Goal: Check status: Check status

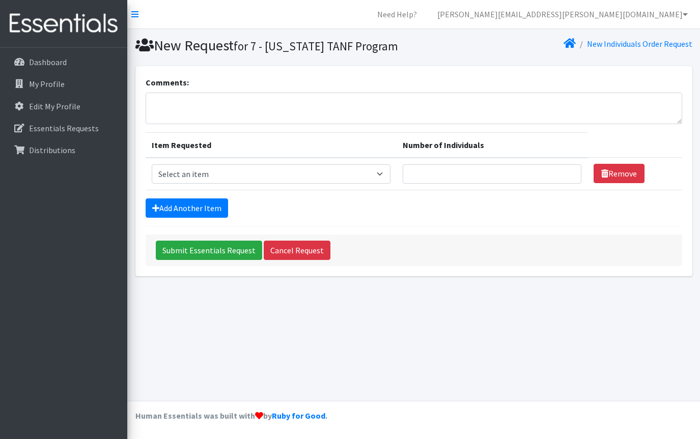
click at [51, 26] on img at bounding box center [63, 24] width 119 height 34
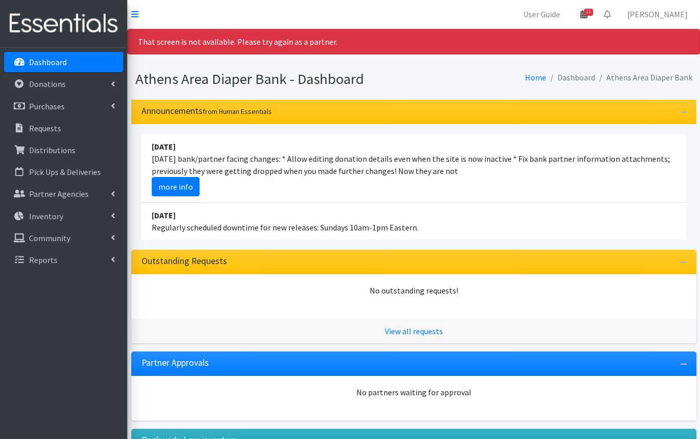
click at [592, 12] on span "13" at bounding box center [588, 12] width 9 height 7
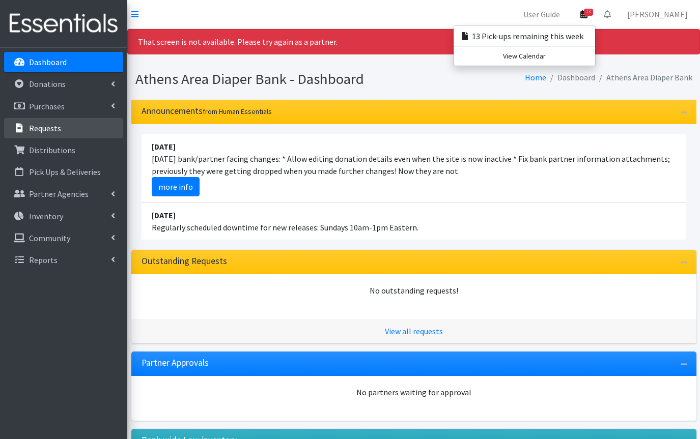
click at [51, 124] on p "Requests" at bounding box center [45, 128] width 32 height 10
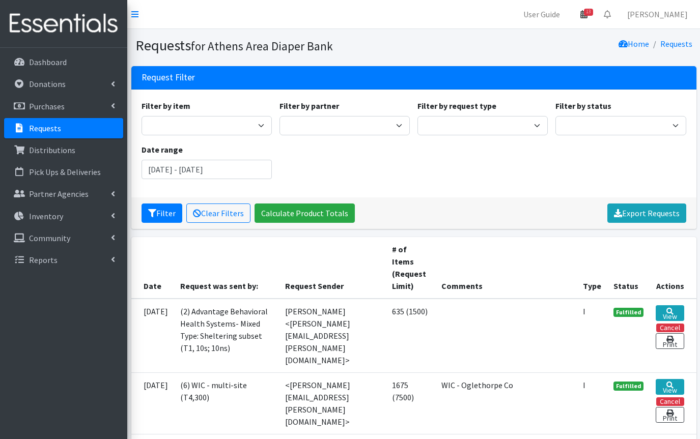
click at [592, 15] on span "13" at bounding box center [588, 12] width 9 height 7
click at [542, 57] on link "View Calendar" at bounding box center [523, 56] width 141 height 19
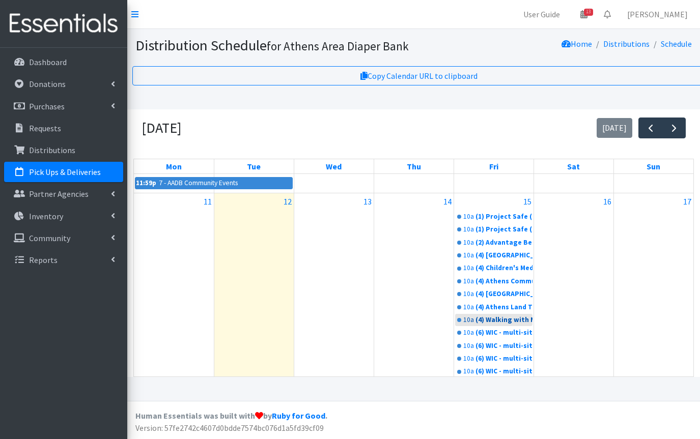
scroll to position [429, 0]
click at [527, 201] on link "15" at bounding box center [527, 202] width 12 height 16
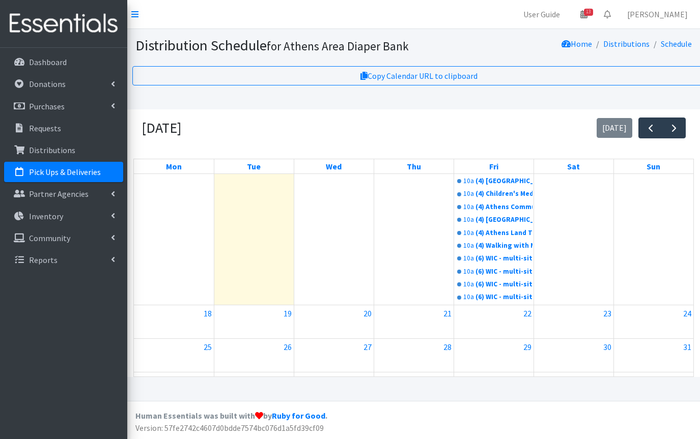
scroll to position [512, 0]
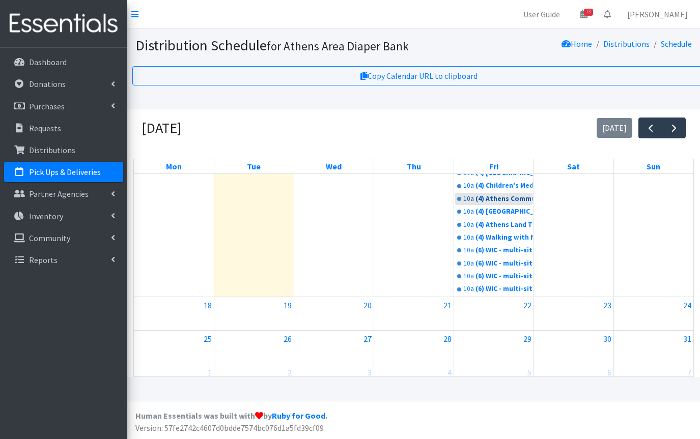
click at [527, 201] on div "(4) Athens Community Council on Aging (T2,30)" at bounding box center [503, 199] width 57 height 10
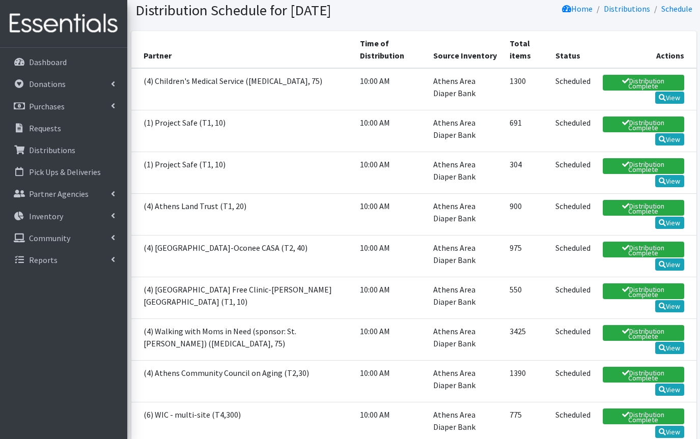
scroll to position [26, 0]
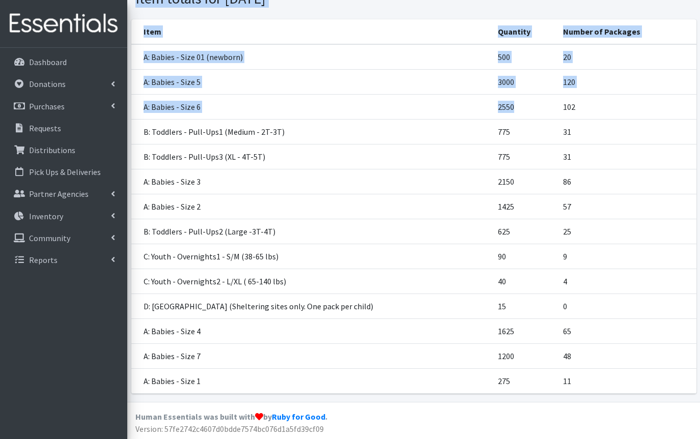
drag, startPoint x: 437, startPoint y: 83, endPoint x: 501, endPoint y: 99, distance: 66.6
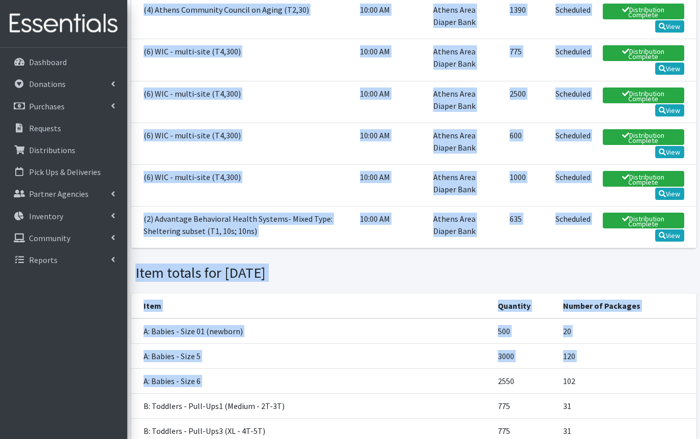
scroll to position [399, 0]
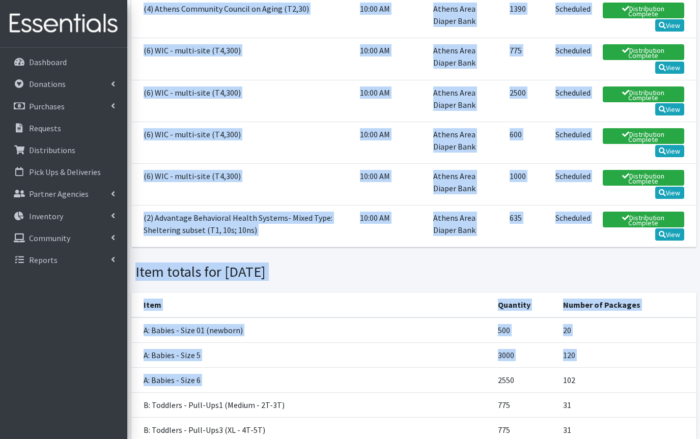
click at [589, 235] on td "Scheduled" at bounding box center [572, 226] width 47 height 42
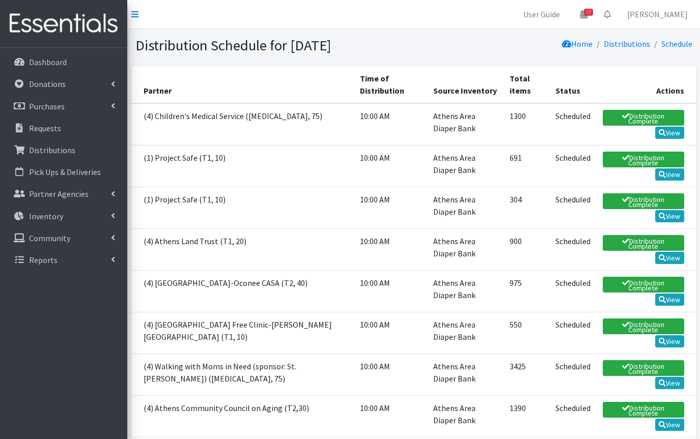
scroll to position [0, 0]
